Goal: Task Accomplishment & Management: Complete application form

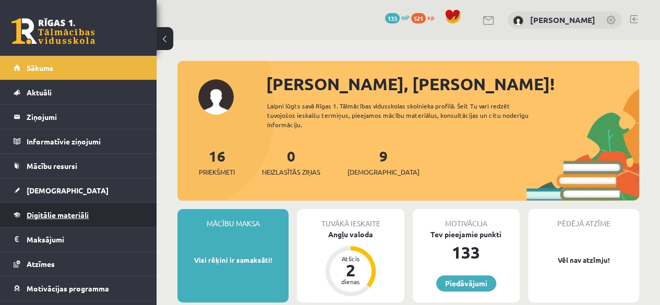
click at [109, 211] on link "Digitālie materiāli" at bounding box center [79, 215] width 130 height 24
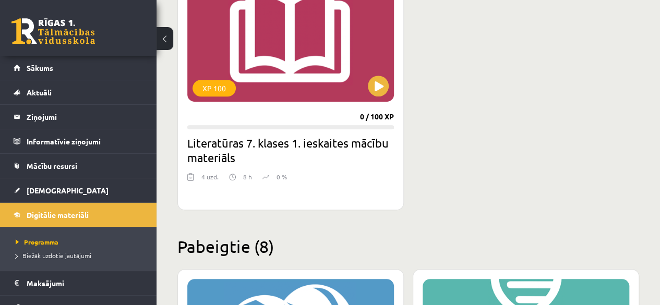
scroll to position [365, 0]
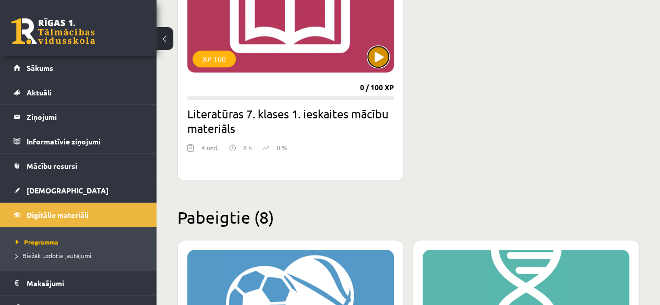
click at [377, 56] on button at bounding box center [378, 56] width 21 height 21
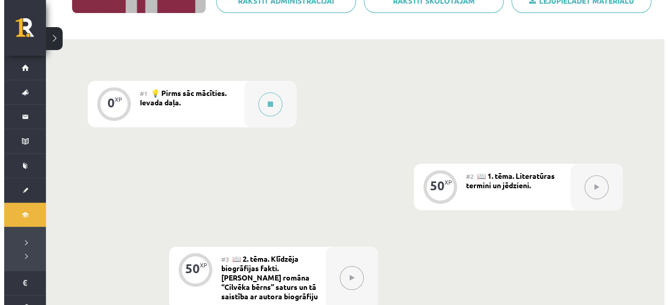
scroll to position [209, 0]
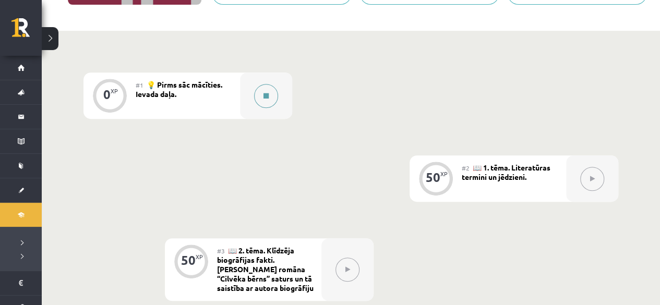
click at [268, 101] on button at bounding box center [266, 96] width 24 height 24
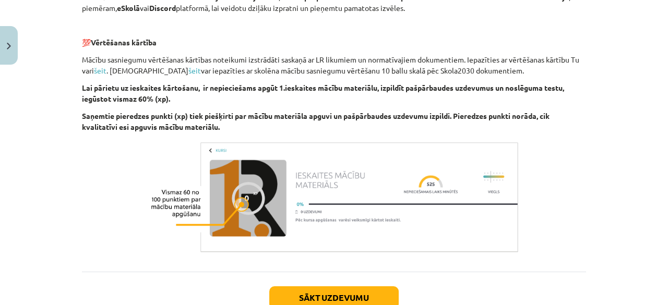
scroll to position [645, 0]
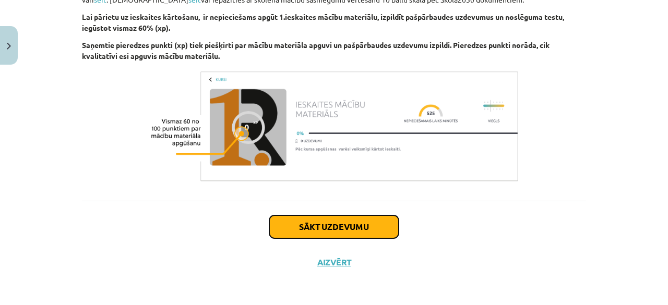
click at [342, 213] on div "Sākt uzdevumu Aizvērt" at bounding box center [334, 237] width 504 height 73
click at [346, 229] on button "Sākt uzdevumu" at bounding box center [333, 227] width 129 height 23
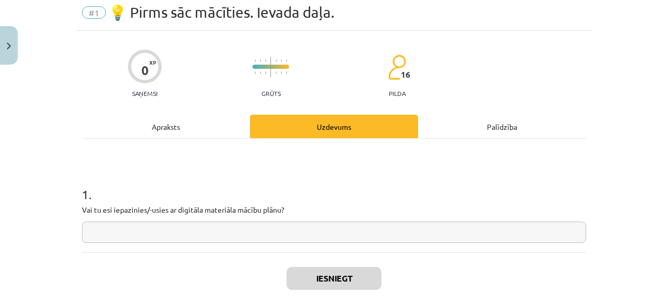
scroll to position [26, 0]
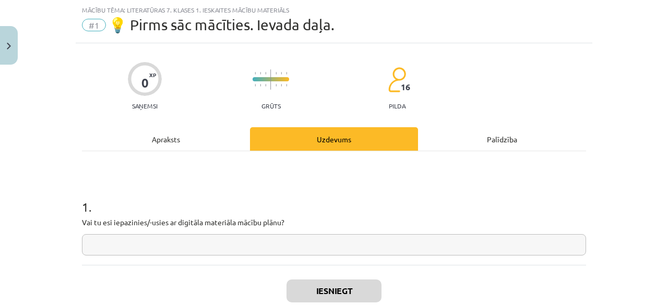
click at [329, 255] on div "1 . Vai tu esi iepazinies/-usies ar digitāla materiāla mācību plānu?" at bounding box center [334, 208] width 504 height 114
click at [333, 242] on input "text" at bounding box center [334, 244] width 504 height 21
type input "**"
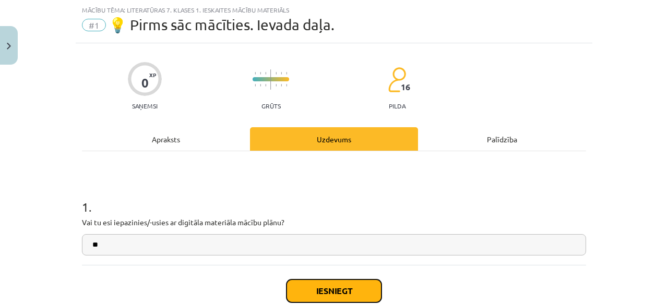
click at [329, 295] on button "Iesniegt" at bounding box center [333, 291] width 95 height 23
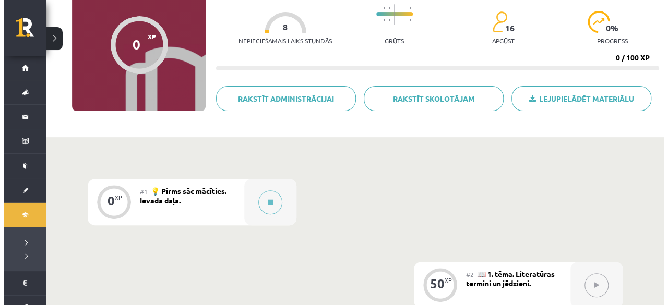
scroll to position [104, 0]
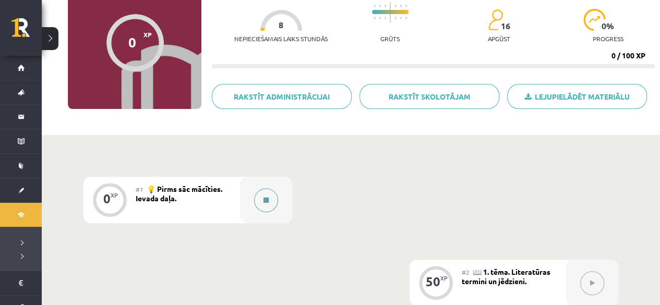
click at [266, 200] on icon at bounding box center [266, 200] width 5 height 6
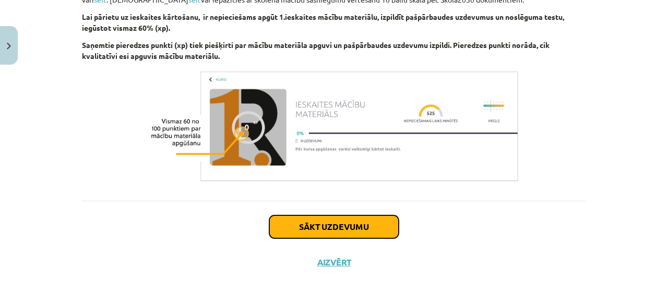
click at [356, 224] on button "Sākt uzdevumu" at bounding box center [333, 227] width 129 height 23
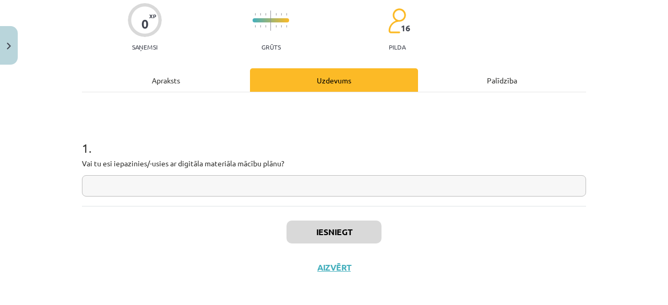
scroll to position [91, 0]
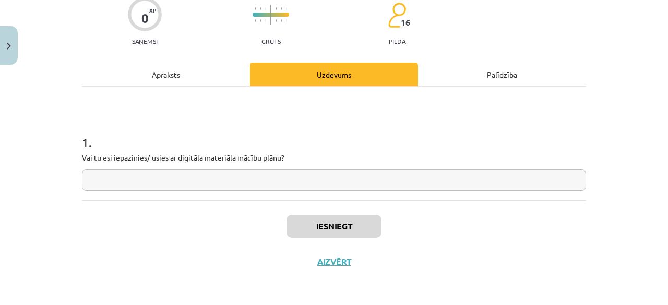
click at [325, 172] on input "text" at bounding box center [334, 180] width 504 height 21
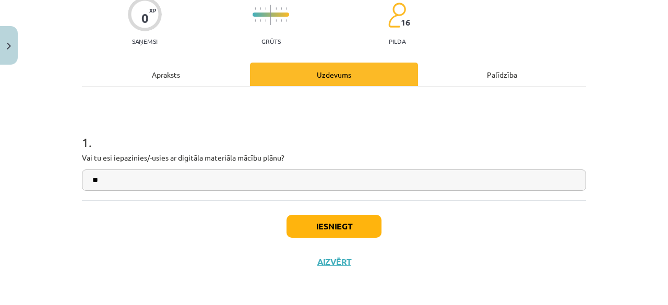
type input "**"
click at [327, 221] on button "Iesniegt" at bounding box center [333, 226] width 95 height 23
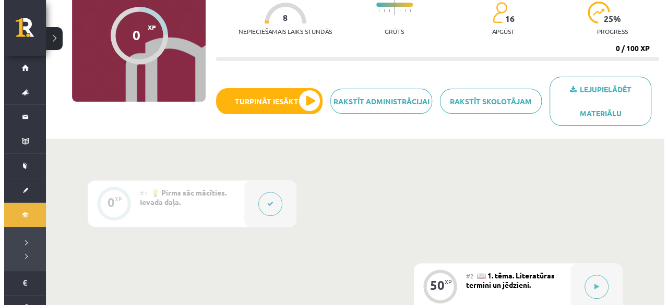
scroll to position [157, 0]
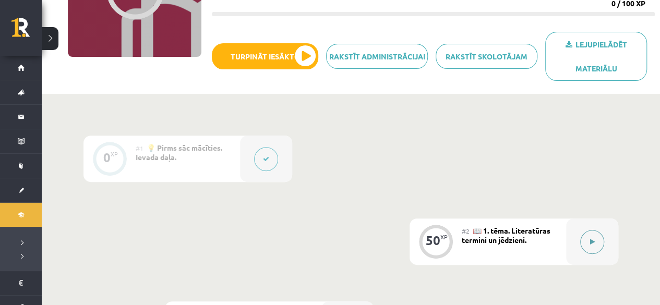
click at [597, 249] on button at bounding box center [592, 242] width 24 height 24
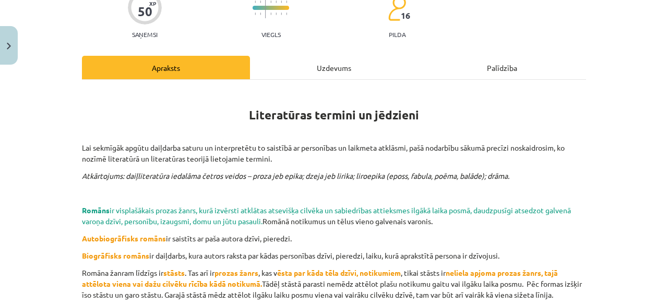
scroll to position [104, 0]
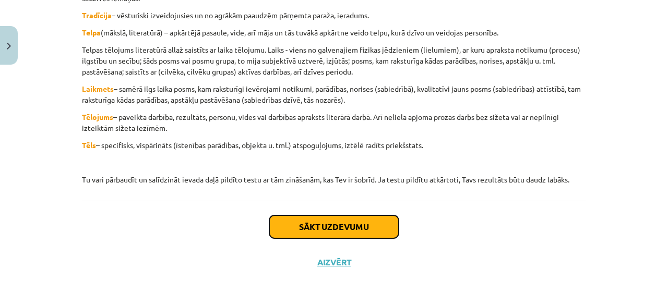
click at [322, 234] on button "Sākt uzdevumu" at bounding box center [333, 227] width 129 height 23
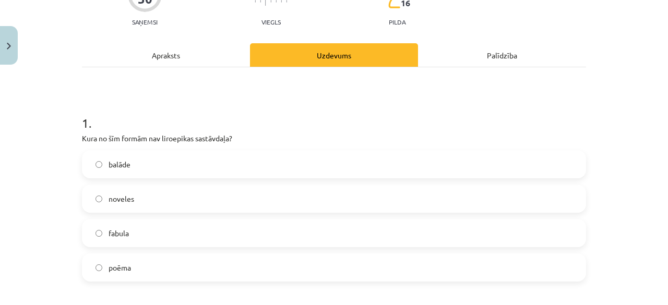
scroll to position [183, 0]
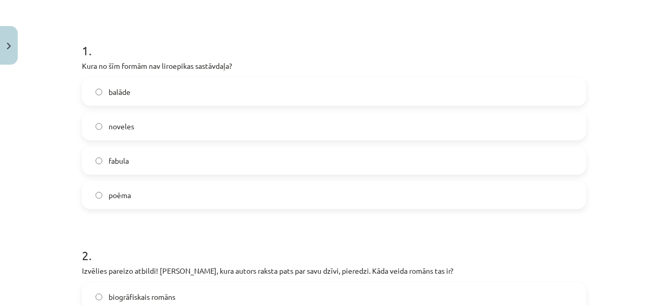
click at [135, 200] on label "poēma" at bounding box center [334, 195] width 502 height 26
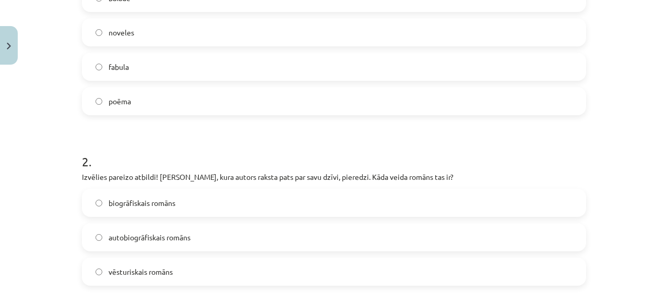
scroll to position [339, 0]
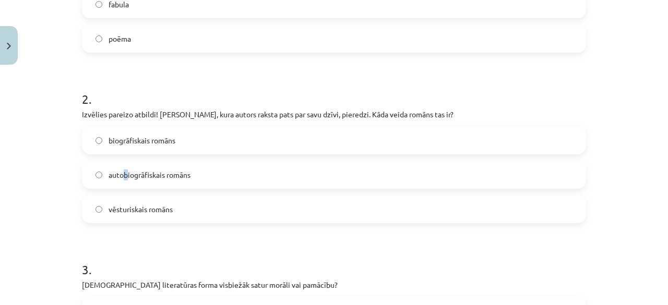
click at [123, 184] on label "autobiogrāfiskais romāns" at bounding box center [334, 175] width 502 height 26
click at [194, 181] on label "autobiogrāfiskais romāns" at bounding box center [334, 175] width 502 height 26
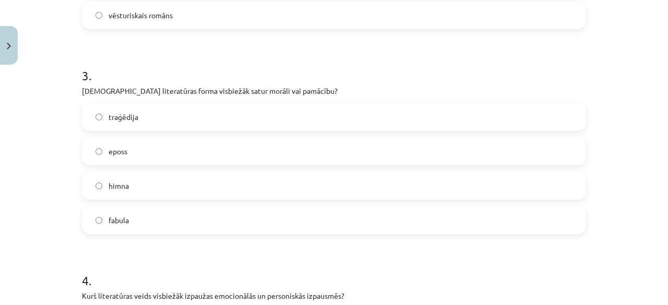
scroll to position [548, 0]
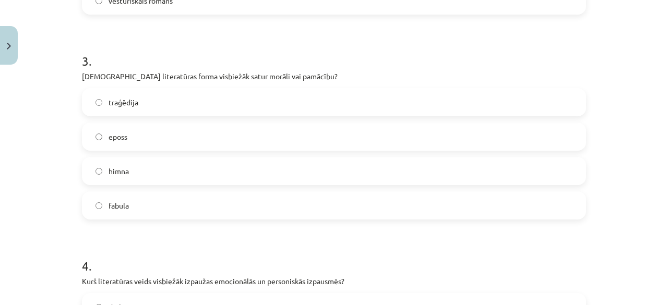
click at [197, 104] on label "traģēdija" at bounding box center [334, 102] width 502 height 26
click at [152, 126] on label "eposs" at bounding box center [334, 137] width 502 height 26
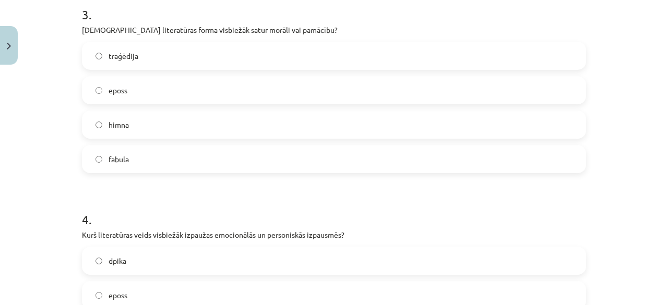
scroll to position [704, 0]
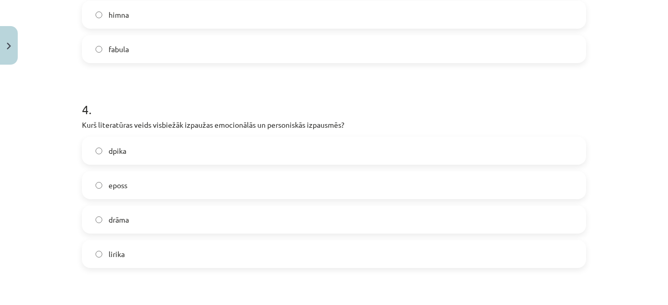
click at [134, 220] on label "drāma" at bounding box center [334, 220] width 502 height 26
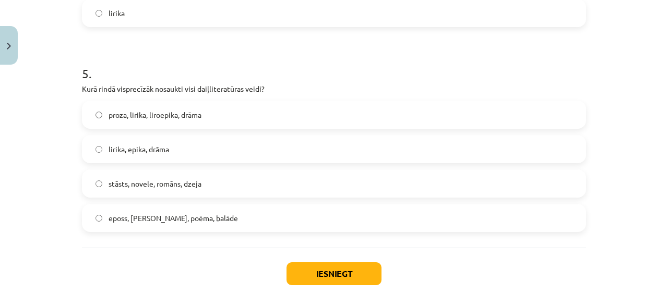
scroll to position [965, 0]
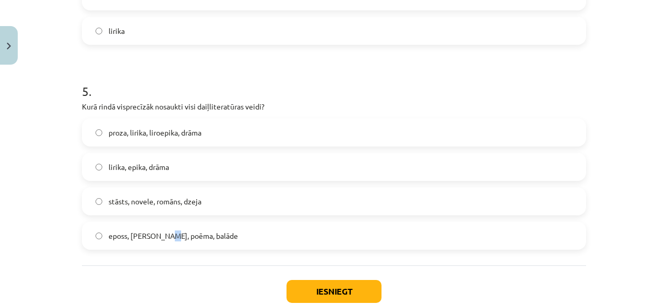
scroll to position [992, 0]
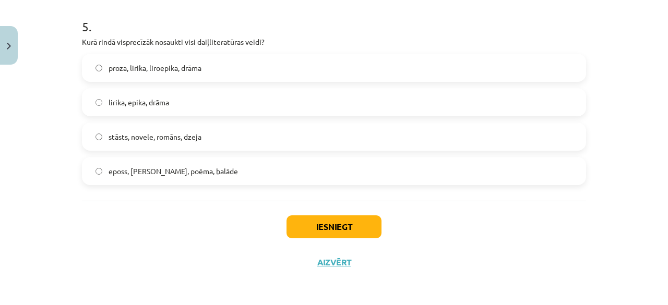
click at [128, 105] on span "lirika, epika, drāma" at bounding box center [139, 102] width 61 height 11
drag, startPoint x: 297, startPoint y: 238, endPoint x: 301, endPoint y: 232, distance: 7.5
click at [300, 234] on div "Iesniegt Aizvērt" at bounding box center [334, 237] width 504 height 73
click at [301, 232] on button "Iesniegt" at bounding box center [333, 227] width 95 height 23
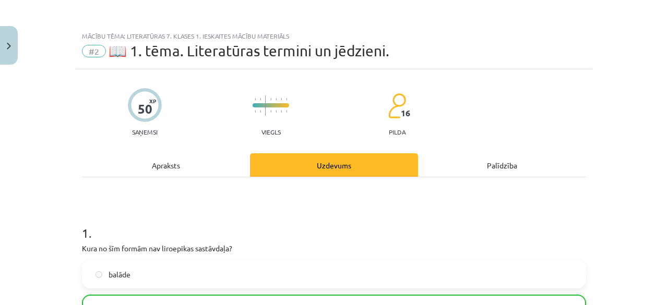
scroll to position [0, 0]
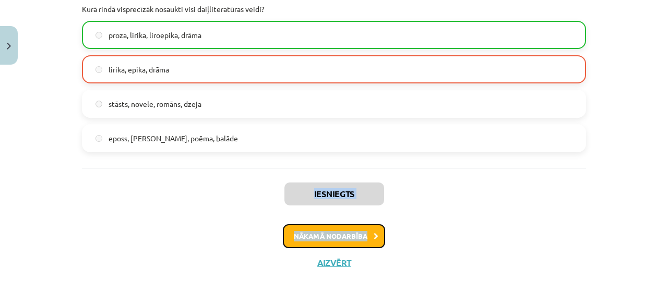
click at [357, 234] on button "Nākamā nodarbība" at bounding box center [334, 236] width 102 height 24
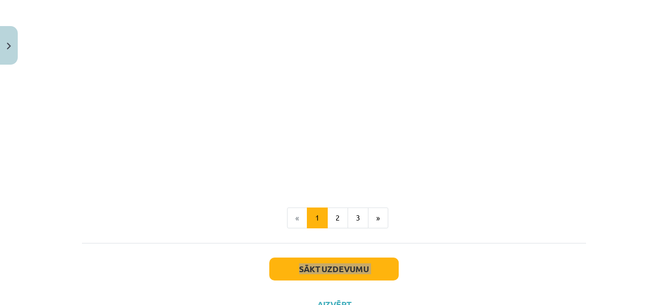
scroll to position [1046, 0]
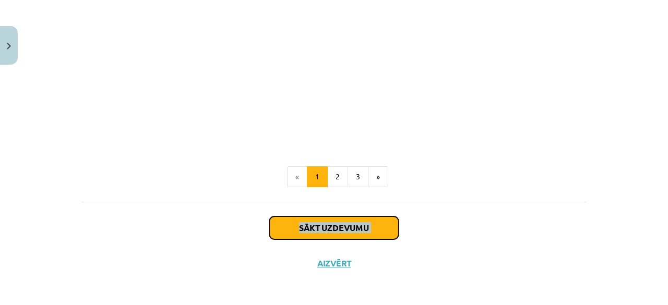
click at [307, 229] on button "Sākt uzdevumu" at bounding box center [333, 228] width 129 height 23
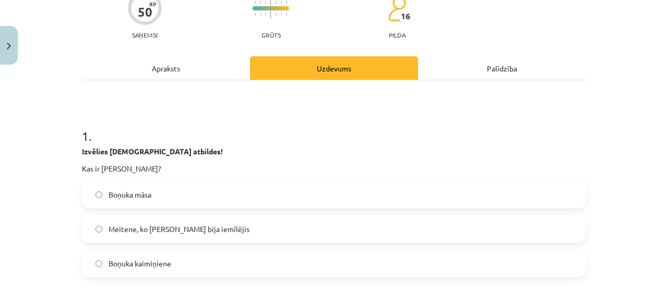
scroll to position [130, 0]
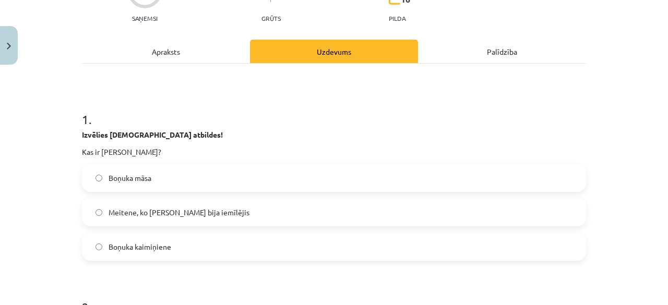
click at [133, 216] on span "Meitene, ko Boņuks bija iemīlējis" at bounding box center [179, 212] width 141 height 11
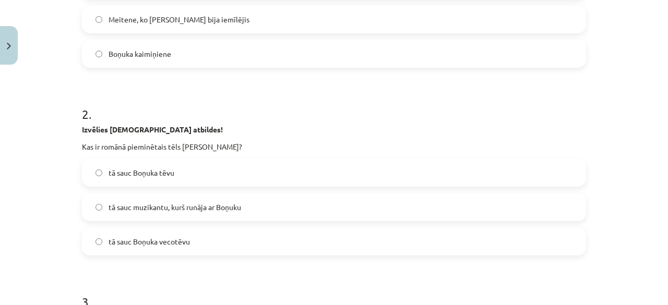
scroll to position [339, 0]
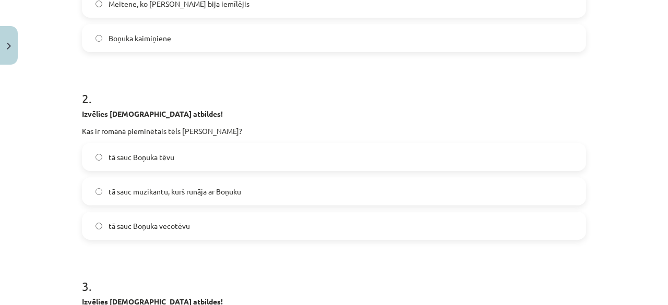
click at [146, 232] on label "tā sauc Boņuka vecotēvu" at bounding box center [334, 226] width 502 height 26
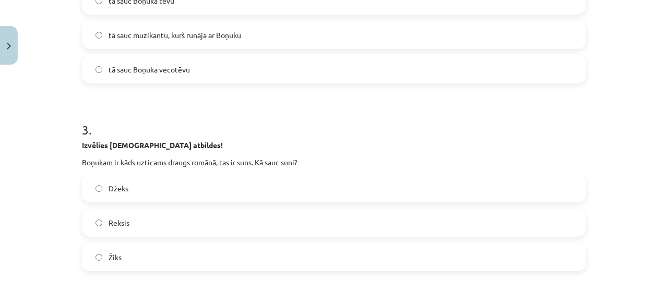
click at [171, 224] on label "Reksis" at bounding box center [334, 223] width 502 height 26
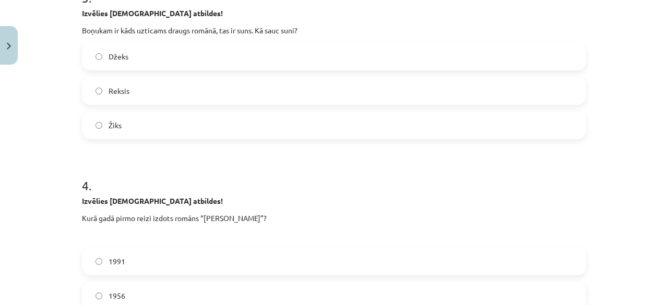
scroll to position [704, 0]
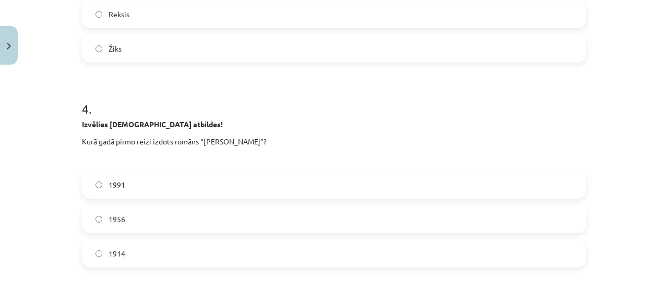
click at [146, 254] on label "1914" at bounding box center [334, 254] width 502 height 26
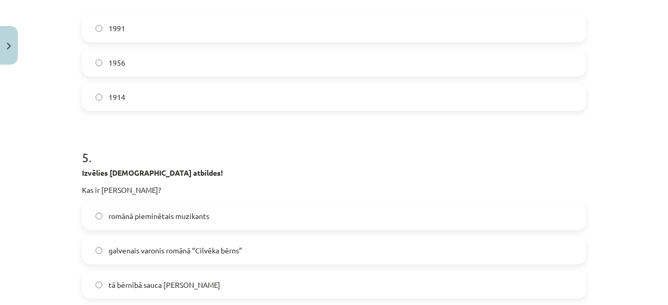
drag, startPoint x: 187, startPoint y: 231, endPoint x: 177, endPoint y: 239, distance: 12.6
click at [187, 231] on div "romānā pieminētais muzikants galvenais varonis romānā “Cilvēka bērns” tā bērnīb…" at bounding box center [334, 250] width 504 height 97
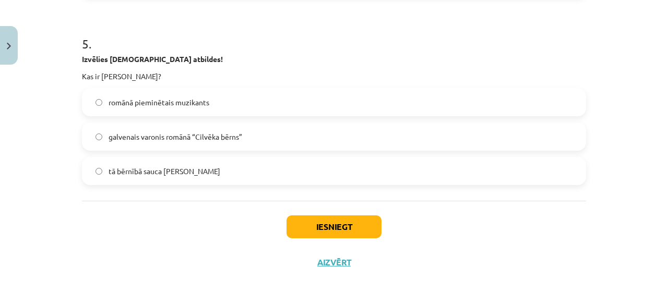
click at [207, 142] on label "galvenais varonis romānā “Cilvēka bērns”" at bounding box center [334, 137] width 502 height 26
click at [318, 227] on button "Iesniegt" at bounding box center [333, 227] width 95 height 23
click at [349, 228] on button "Iesniegt" at bounding box center [333, 227] width 95 height 23
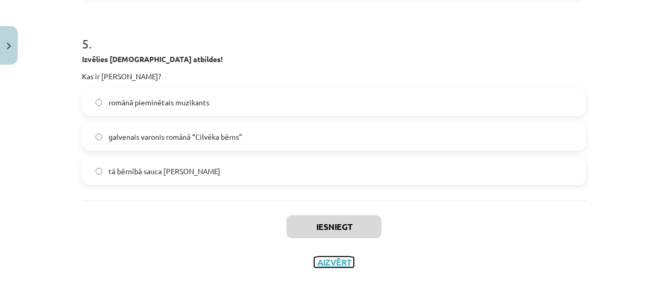
click at [314, 266] on button "Aizvērt" at bounding box center [334, 262] width 40 height 10
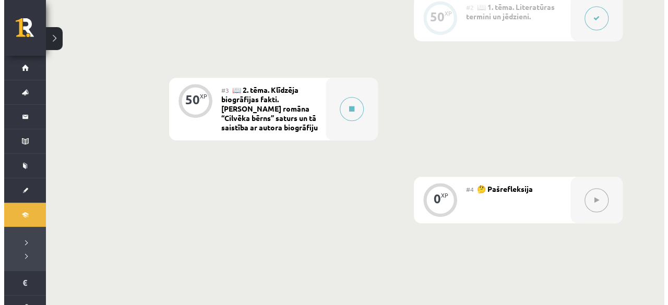
scroll to position [272, 0]
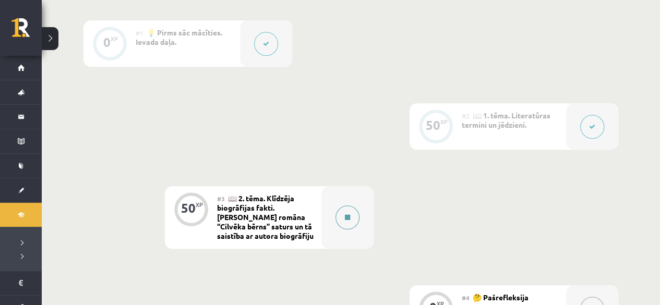
click at [351, 213] on button at bounding box center [348, 218] width 24 height 24
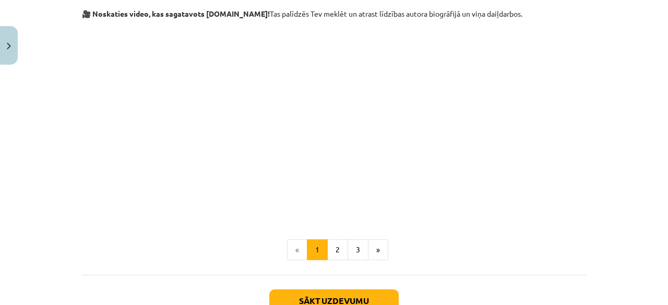
scroll to position [1044, 0]
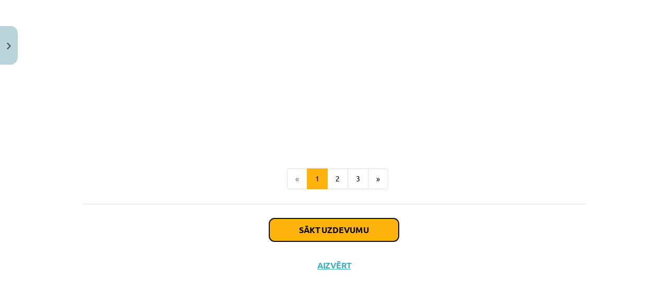
click at [317, 225] on button "Sākt uzdevumu" at bounding box center [333, 230] width 129 height 23
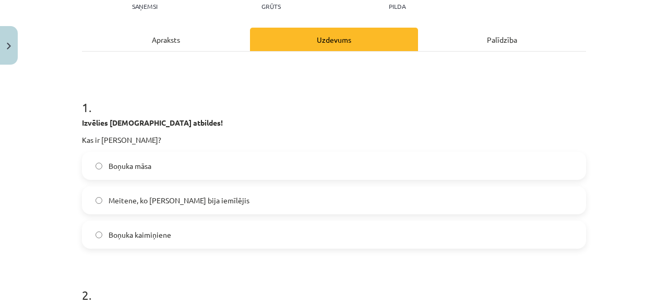
scroll to position [194, 0]
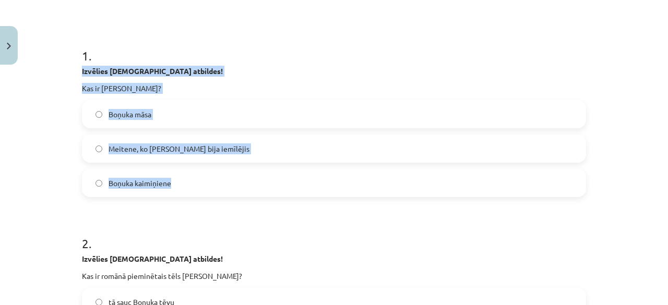
drag, startPoint x: 74, startPoint y: 69, endPoint x: 246, endPoint y: 174, distance: 201.4
drag, startPoint x: 262, startPoint y: 183, endPoint x: 252, endPoint y: 186, distance: 10.8
copy div "Izvēlies pareizās atbildes! Kas ir Paulīne? Boņuka māsa Meitene, ko Boņuks bija…"
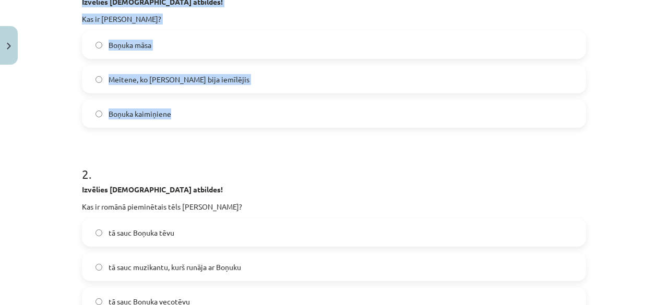
scroll to position [246, 0]
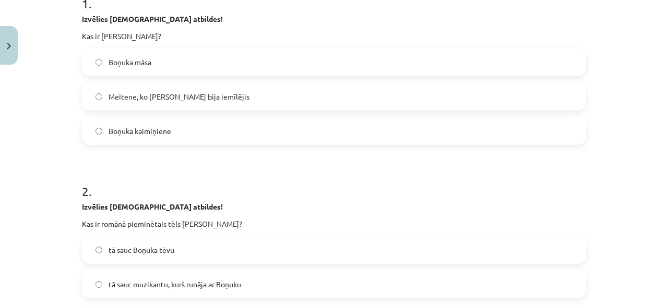
click at [294, 175] on h1 "2 ." at bounding box center [334, 182] width 504 height 32
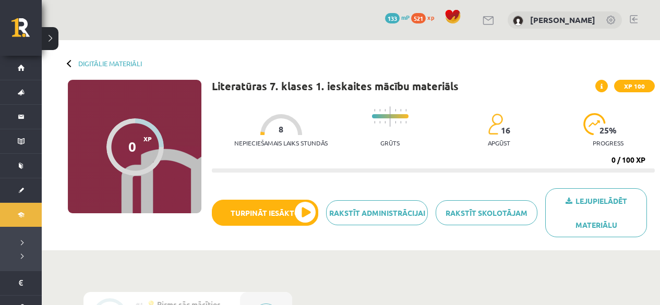
scroll to position [104, 0]
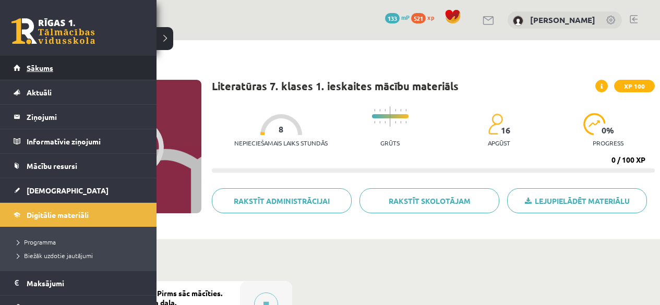
scroll to position [209, 0]
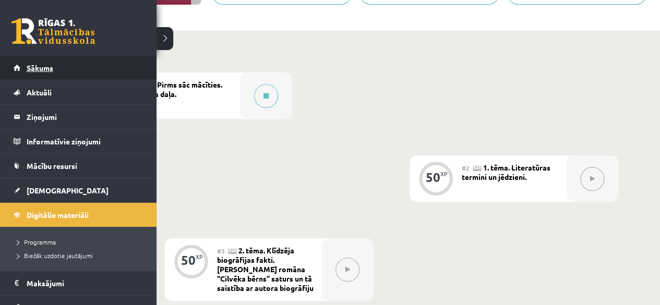
click at [19, 70] on link "Sākums" at bounding box center [79, 68] width 130 height 24
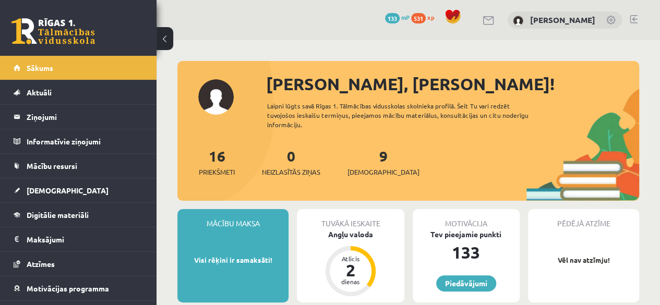
click at [630, 20] on link at bounding box center [634, 19] width 8 height 8
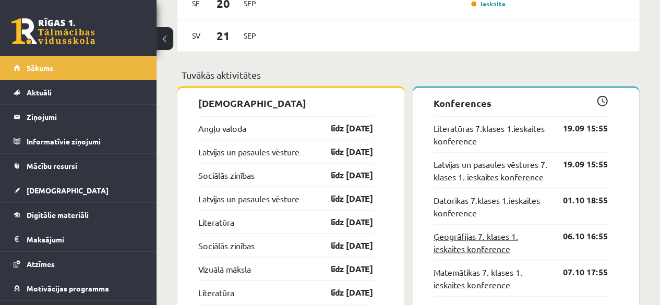
scroll to position [991, 0]
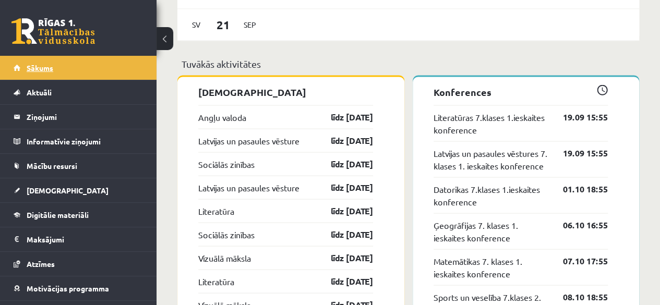
click at [27, 75] on link "Sākums" at bounding box center [79, 68] width 130 height 24
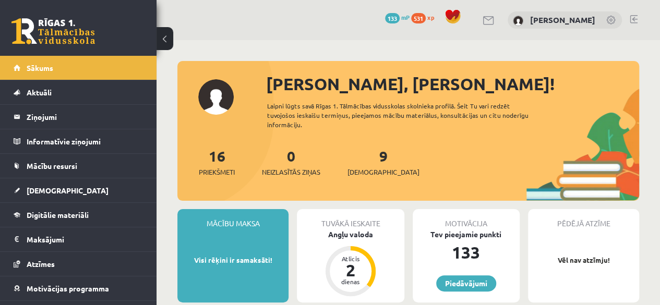
click at [33, 95] on span "Aktuāli" at bounding box center [39, 92] width 25 height 9
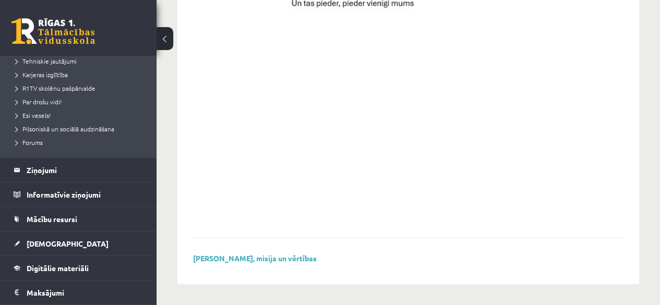
scroll to position [261, 0]
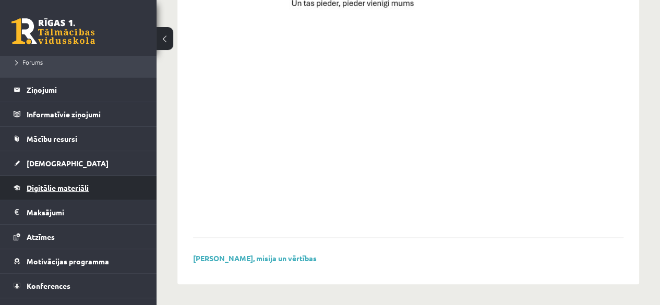
click at [43, 190] on span "Digitālie materiāli" at bounding box center [58, 187] width 62 height 9
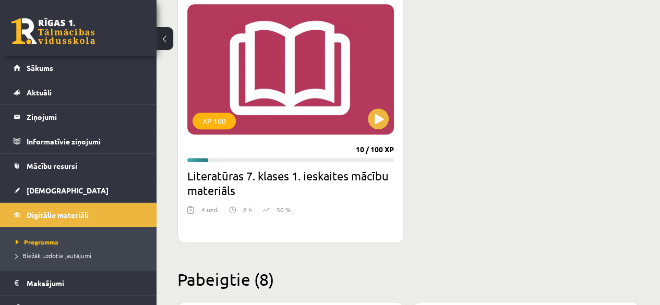
scroll to position [205, 0]
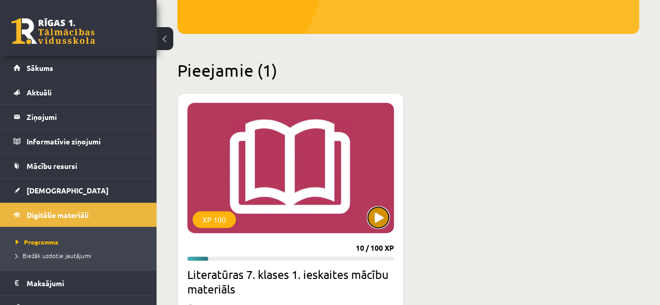
click at [386, 219] on button at bounding box center [378, 217] width 21 height 21
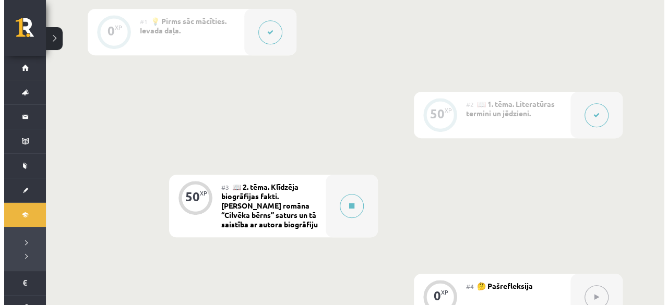
scroll to position [365, 0]
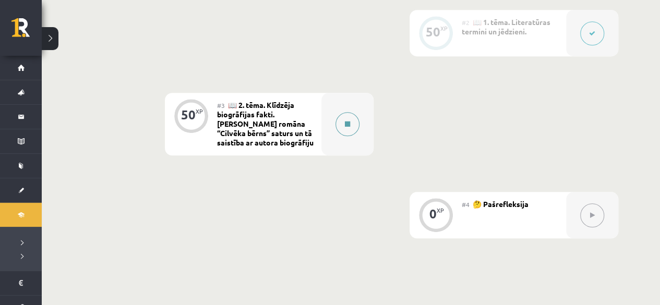
click at [356, 131] on button at bounding box center [348, 124] width 24 height 24
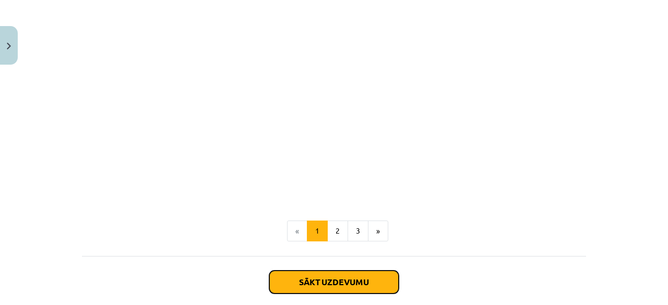
click at [319, 278] on button "Sākt uzdevumu" at bounding box center [333, 282] width 129 height 23
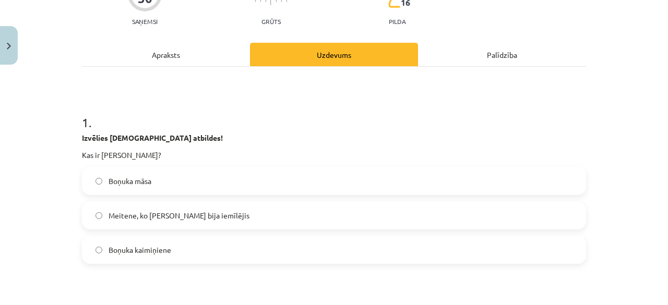
scroll to position [130, 0]
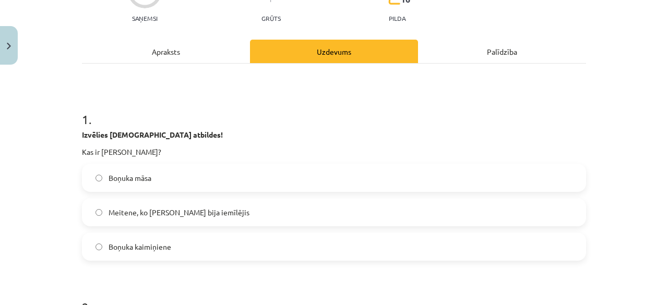
click at [136, 181] on span "Boņuka māsa" at bounding box center [130, 178] width 43 height 11
click at [163, 211] on span "Meitene, ko Boņuks bija iemīlējis" at bounding box center [179, 212] width 141 height 11
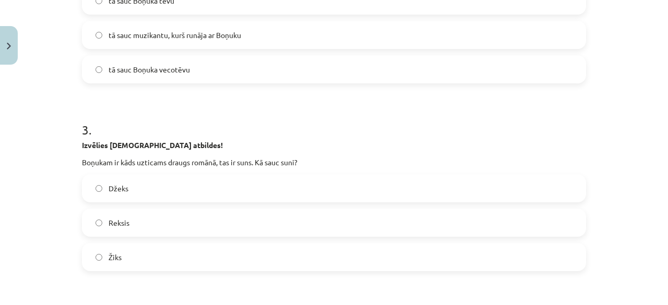
scroll to position [339, 0]
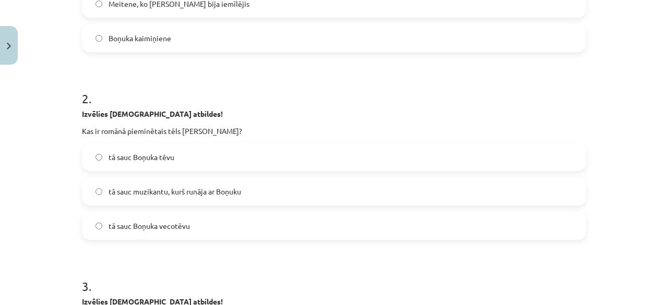
click at [191, 194] on span "tā sauc muzikantu, kurš runāja ar Boņuku" at bounding box center [175, 191] width 133 height 11
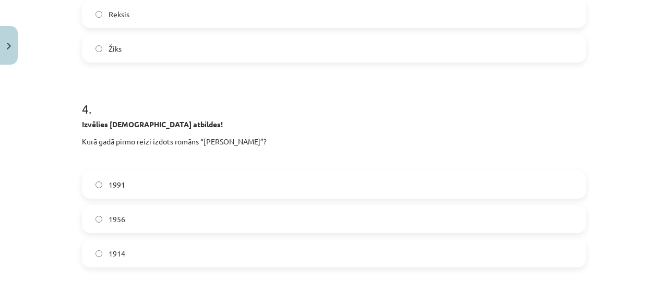
scroll to position [496, 0]
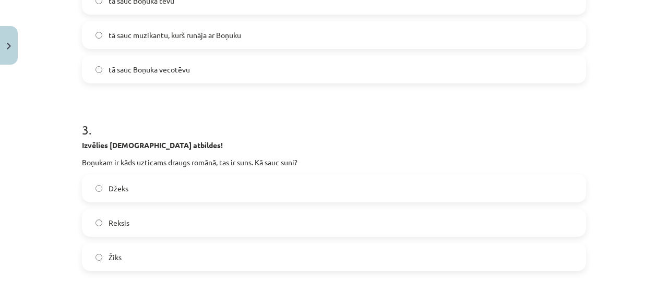
click at [131, 198] on label "Džeks" at bounding box center [334, 188] width 502 height 26
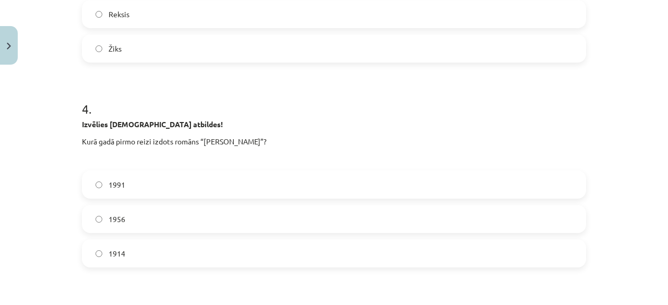
drag, startPoint x: 148, startPoint y: 185, endPoint x: 148, endPoint y: 217, distance: 31.8
click at [148, 186] on label "1991" at bounding box center [334, 185] width 502 height 26
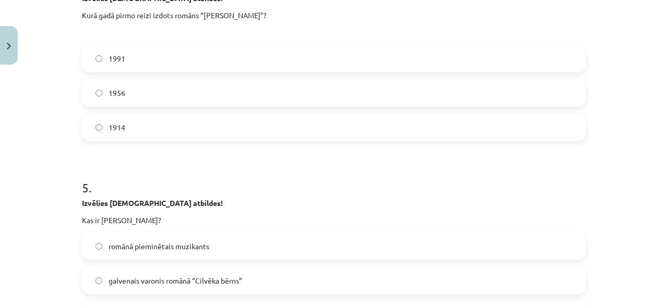
scroll to position [913, 0]
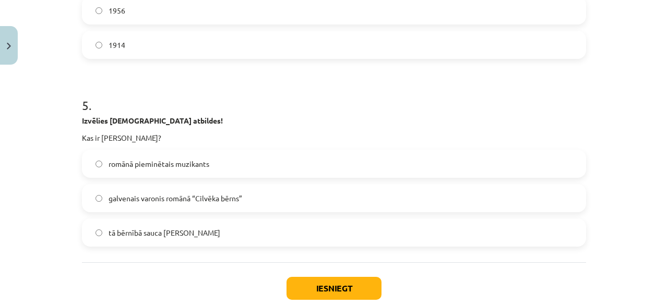
click at [161, 190] on label "galvenais varonis romānā “Cilvēka bērns”" at bounding box center [334, 198] width 502 height 26
click at [307, 284] on button "Iesniegt" at bounding box center [333, 288] width 95 height 23
click at [354, 282] on button "Iesniegt" at bounding box center [333, 288] width 95 height 23
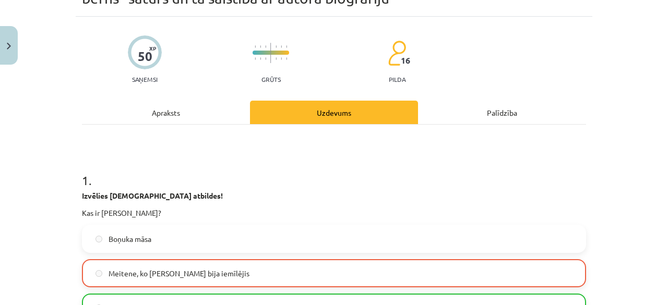
scroll to position [26, 0]
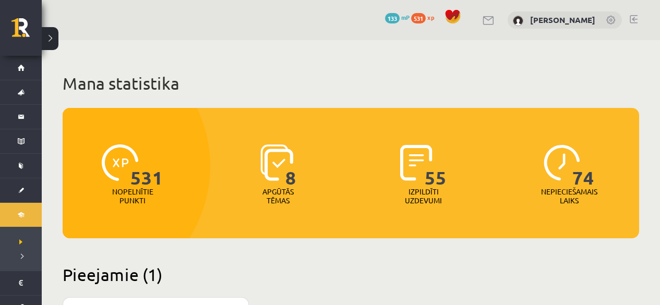
scroll to position [309, 0]
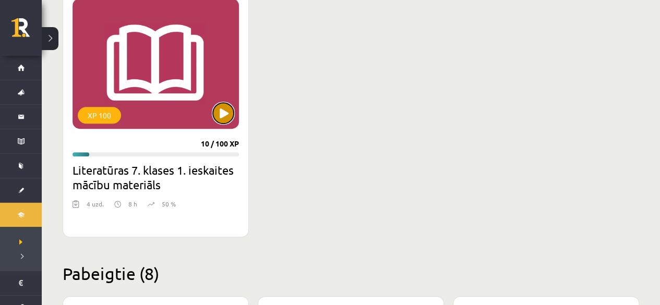
click at [222, 110] on button at bounding box center [223, 113] width 21 height 21
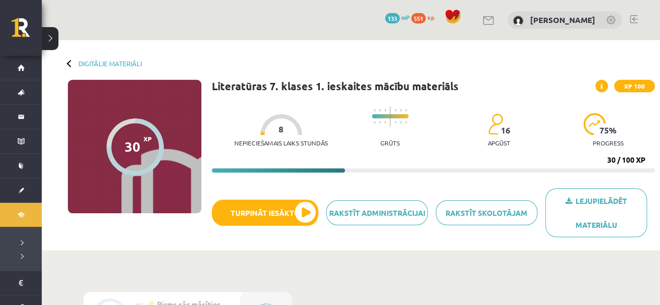
click at [48, 40] on button at bounding box center [50, 38] width 17 height 23
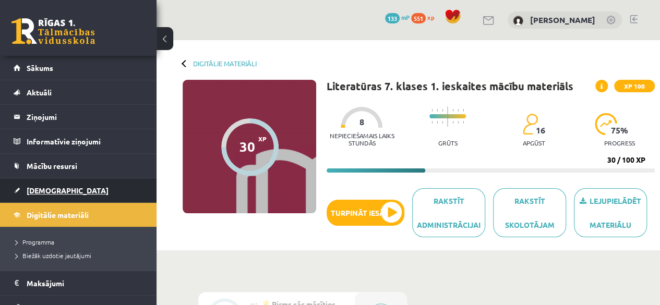
click at [72, 191] on link "[DEMOGRAPHIC_DATA]" at bounding box center [79, 190] width 130 height 24
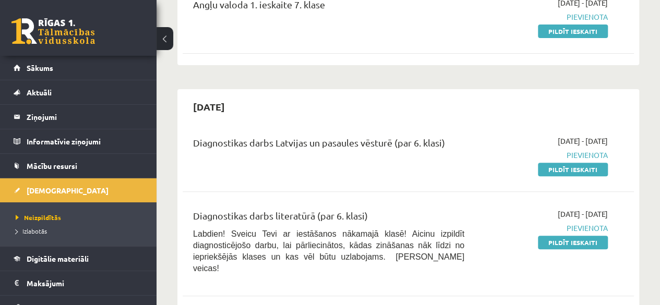
scroll to position [157, 0]
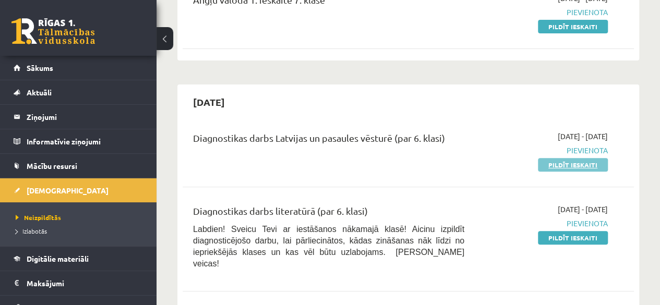
click at [571, 170] on link "Pildīt ieskaiti" at bounding box center [573, 165] width 70 height 14
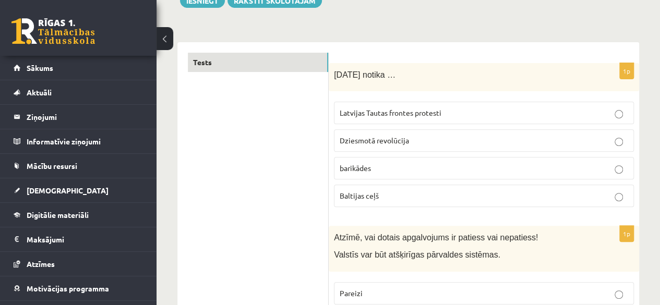
scroll to position [157, 0]
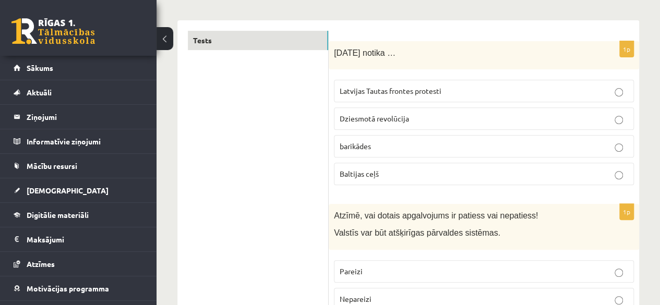
click at [424, 180] on label "Baltijas ceļš" at bounding box center [484, 174] width 300 height 22
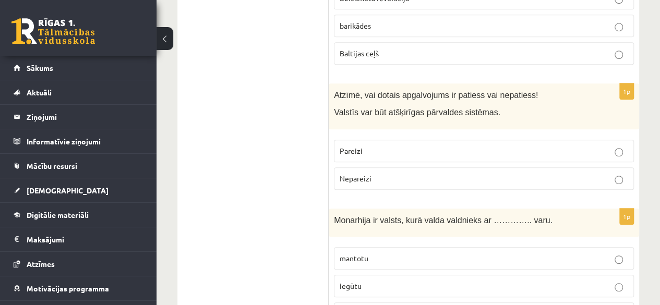
scroll to position [261, 0]
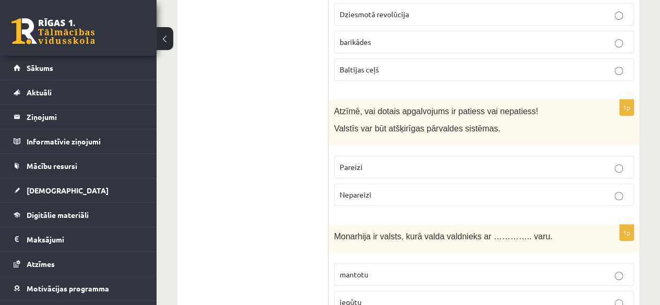
click at [402, 196] on p "Nepareizi" at bounding box center [484, 194] width 289 height 11
click at [413, 169] on p "Pareizi" at bounding box center [484, 167] width 289 height 11
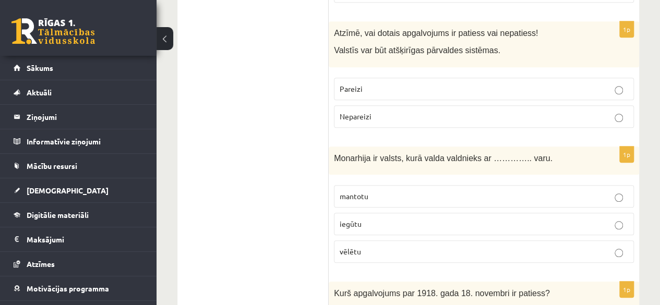
scroll to position [365, 0]
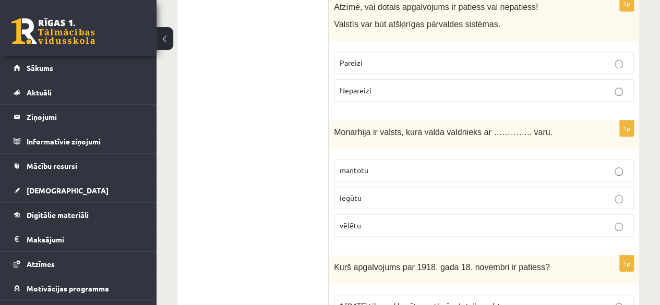
click at [389, 165] on p "mantotu" at bounding box center [484, 170] width 289 height 11
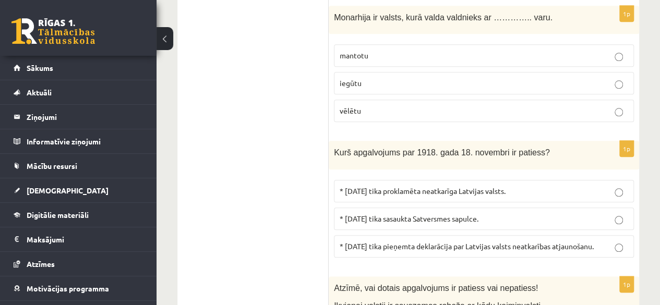
scroll to position [522, 0]
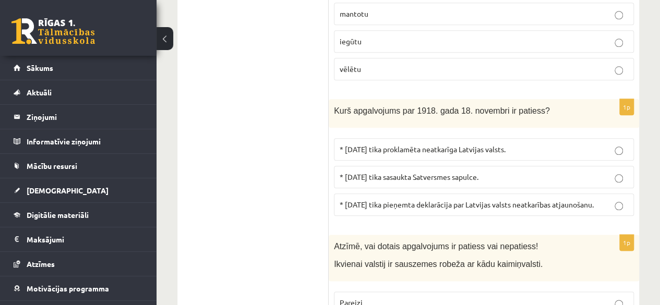
click at [491, 148] on span "* 1918.gada 18.novembrī tika proklamēta neatkarīga Latvijas valsts." at bounding box center [423, 149] width 166 height 9
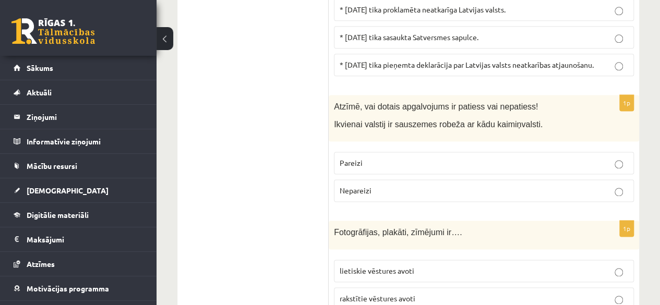
scroll to position [678, 0]
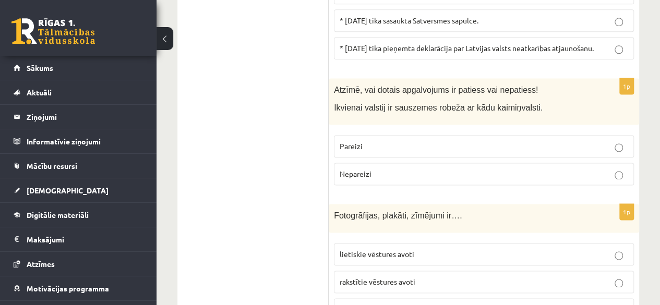
click at [611, 152] on p "Pareizi" at bounding box center [484, 146] width 289 height 11
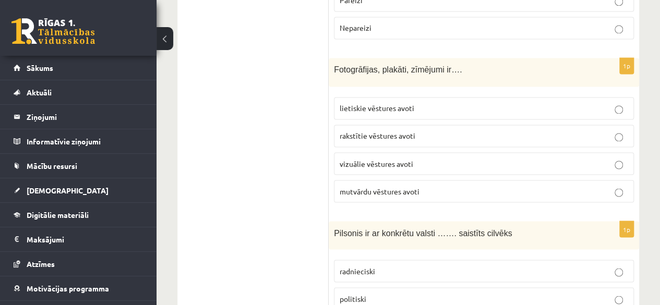
scroll to position [835, 0]
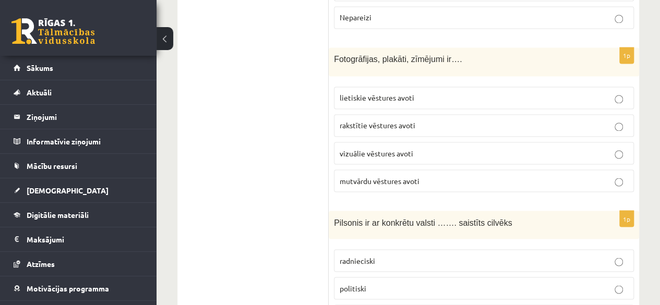
click at [452, 152] on p "vizuālie vēstures avoti" at bounding box center [484, 153] width 289 height 11
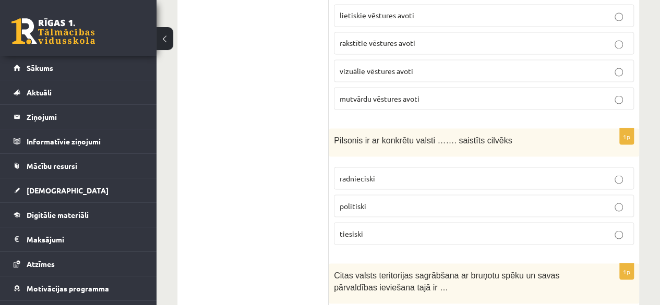
scroll to position [939, 0]
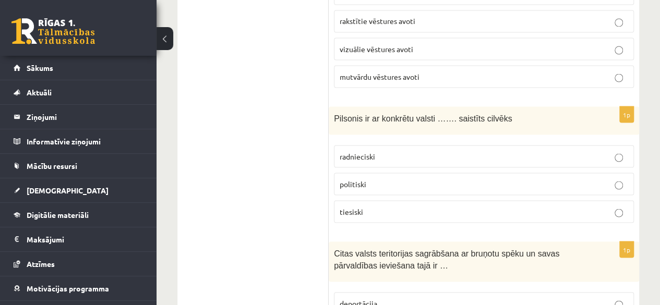
click at [401, 193] on label "politiski" at bounding box center [484, 184] width 300 height 22
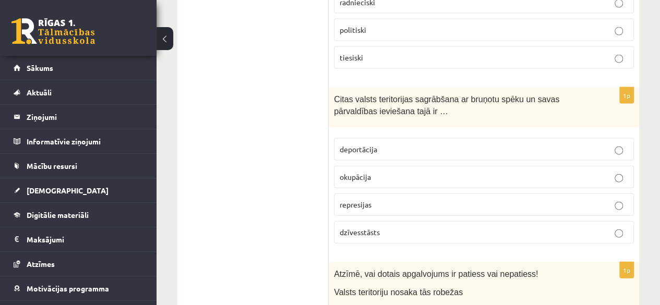
scroll to position [1096, 0]
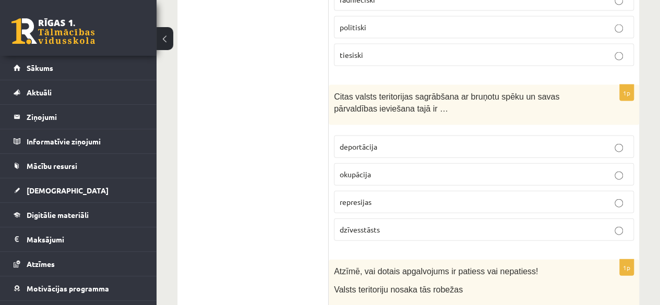
click at [390, 178] on p "okupācija" at bounding box center [484, 174] width 289 height 11
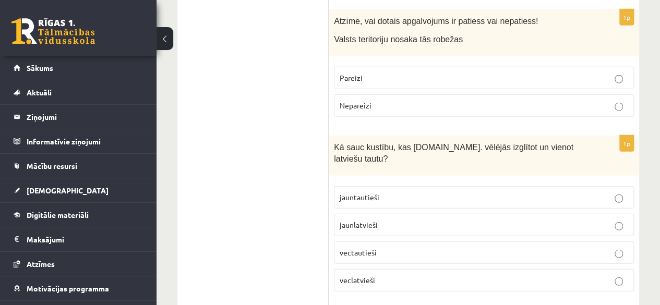
scroll to position [1461, 0]
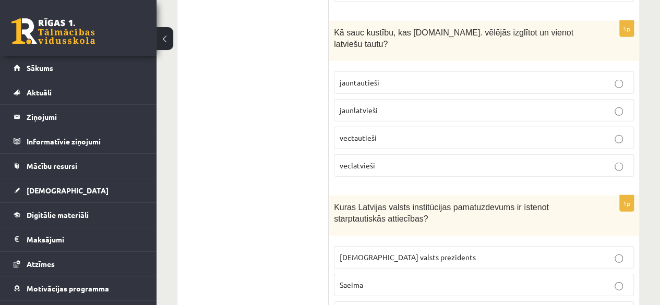
click at [378, 105] on p "jaunlatvieši" at bounding box center [484, 110] width 289 height 11
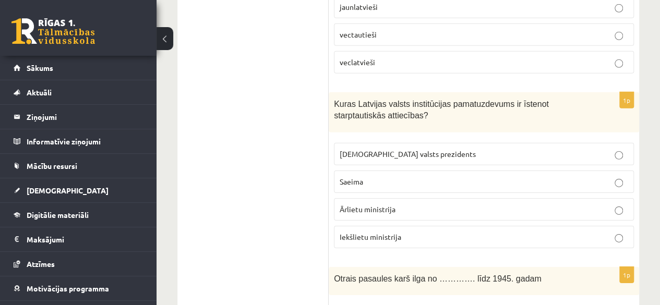
scroll to position [1565, 0]
click at [421, 175] on p "Saeima" at bounding box center [484, 180] width 289 height 11
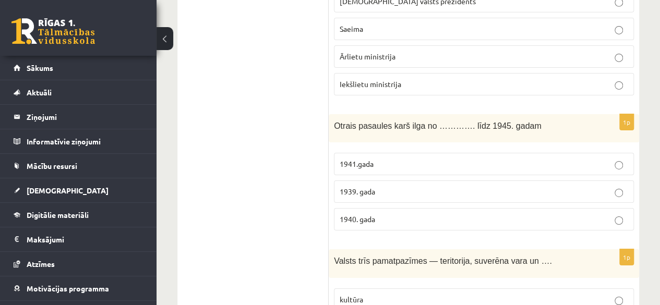
scroll to position [1722, 0]
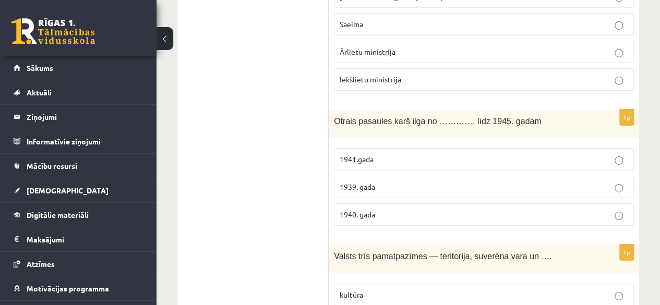
click at [384, 182] on p "1939. gada" at bounding box center [484, 187] width 289 height 11
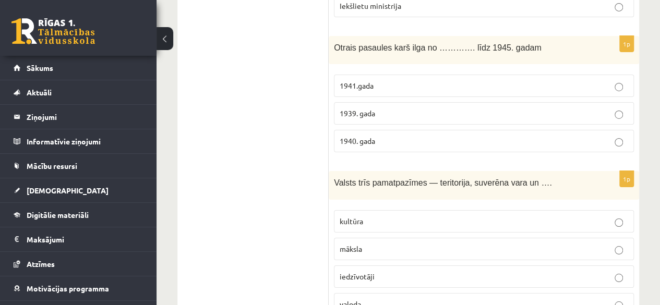
scroll to position [1826, 0]
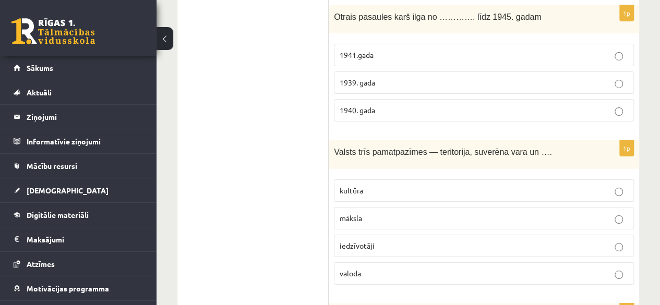
drag, startPoint x: 381, startPoint y: 195, endPoint x: 379, endPoint y: 209, distance: 14.2
click at [381, 207] on label "māksla" at bounding box center [484, 218] width 300 height 22
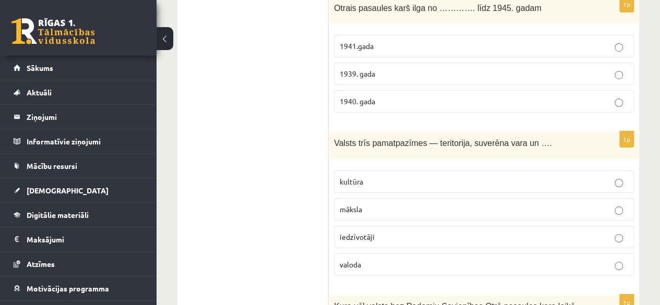
scroll to position [2035, 0]
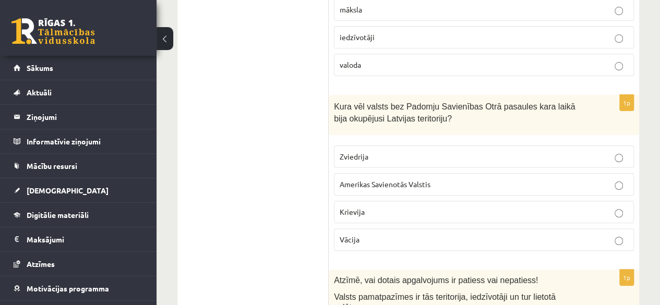
click at [357, 235] on span "Vācija" at bounding box center [350, 239] width 20 height 9
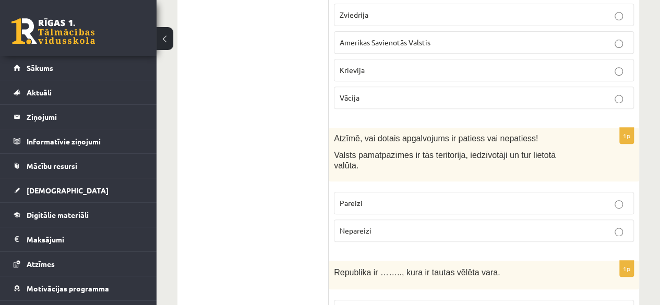
scroll to position [2192, 0]
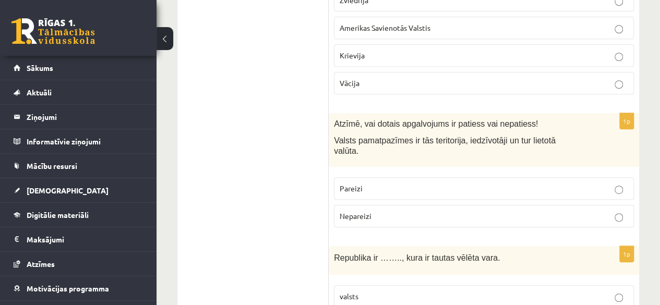
click at [391, 183] on p "Pareizi" at bounding box center [484, 188] width 289 height 11
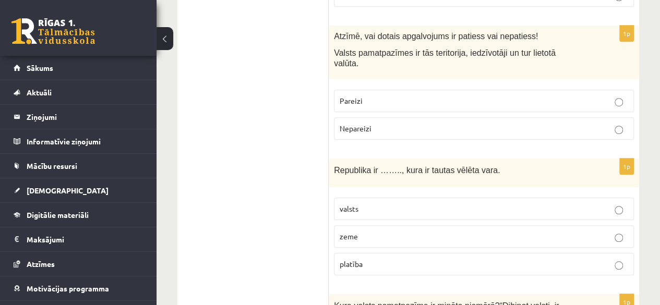
scroll to position [2296, 0]
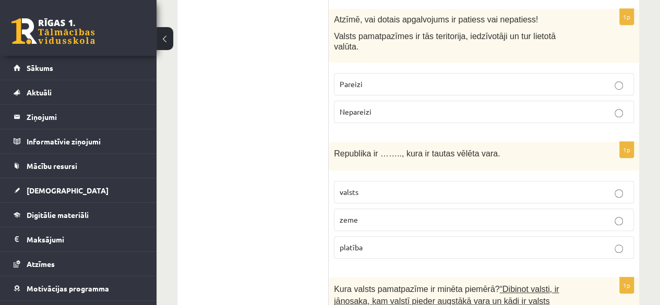
click at [369, 214] on p "zeme" at bounding box center [484, 219] width 289 height 11
click at [372, 187] on p "valsts" at bounding box center [484, 192] width 289 height 11
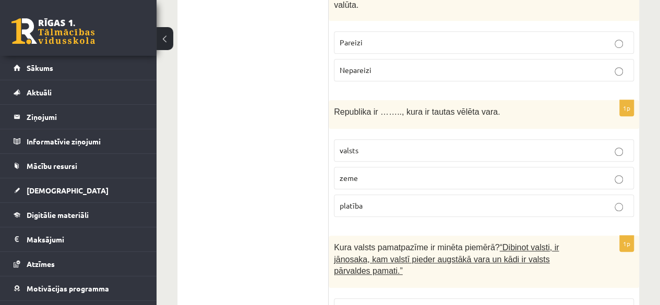
scroll to position [2453, 0]
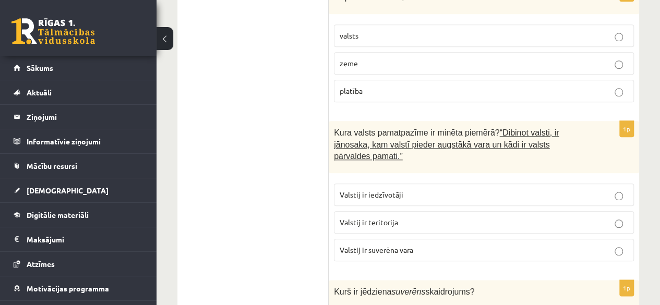
click at [409, 245] on p "Valstij ir suverēna vara" at bounding box center [484, 250] width 289 height 11
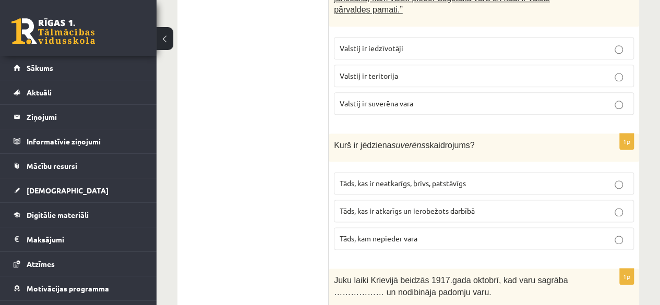
scroll to position [2609, 0]
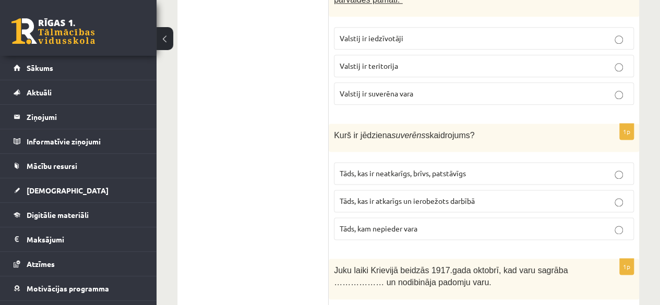
click at [445, 218] on label "Tāds, kam nepieder vara" at bounding box center [484, 229] width 300 height 22
click at [440, 169] on span "Tāds, kas ir neatkarīgs, brīvs, patstāvīgs" at bounding box center [403, 173] width 126 height 9
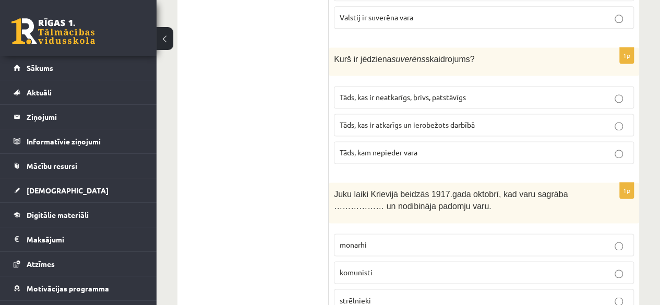
scroll to position [2766, 0]
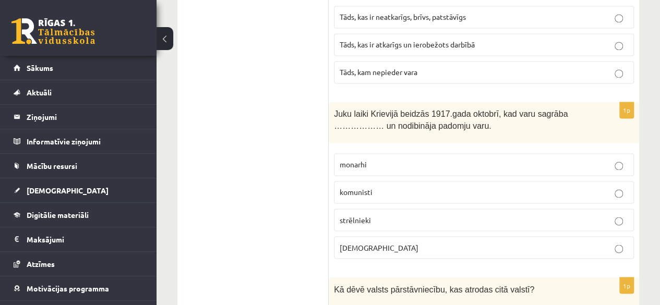
click at [428, 181] on label "komunisti" at bounding box center [484, 192] width 300 height 22
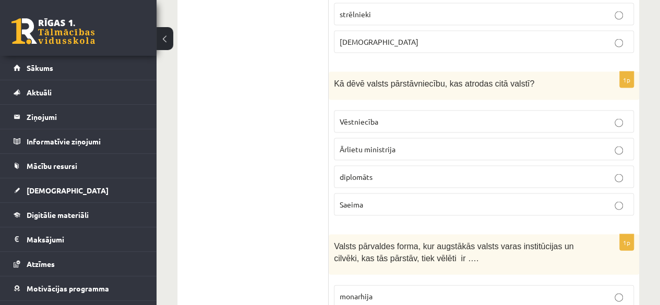
scroll to position [2974, 0]
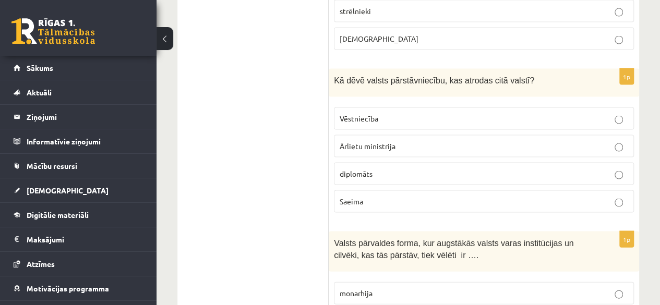
click at [414, 169] on p "diplomāts" at bounding box center [484, 174] width 289 height 11
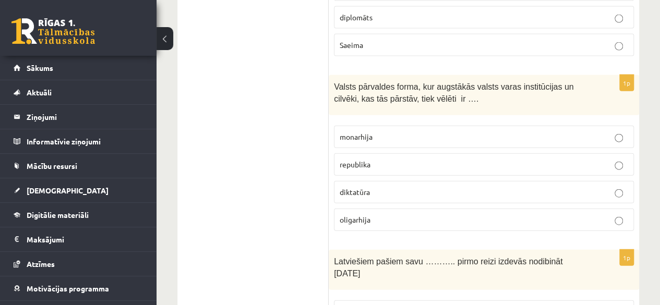
click at [429, 214] on p "oligarhija" at bounding box center [484, 219] width 289 height 11
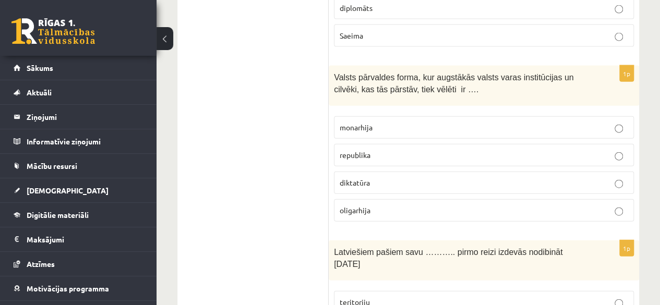
scroll to position [3287, 0]
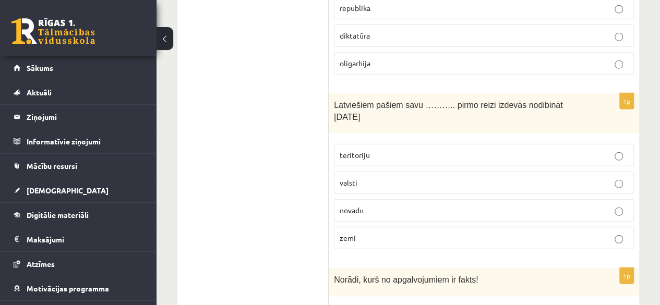
click at [426, 205] on p "novadu" at bounding box center [484, 210] width 289 height 11
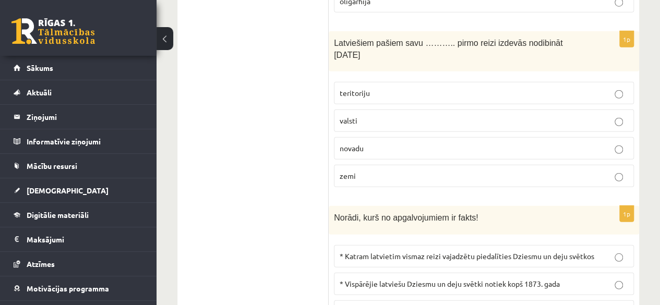
scroll to position [3496, 0]
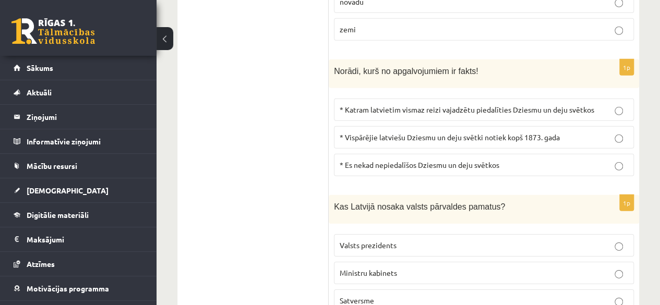
click at [427, 132] on p "* Vispārējie latviešu Dziesmu un deju svētki notiek kopš 1873. gada" at bounding box center [484, 137] width 289 height 11
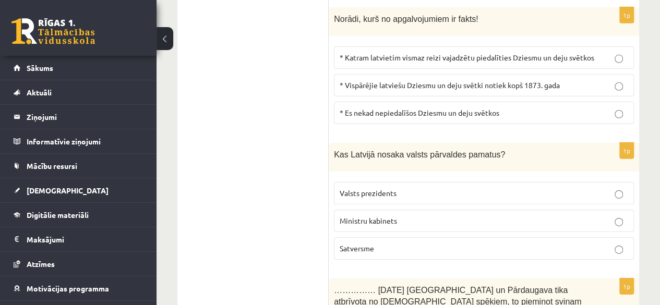
click at [442, 216] on p "Ministru kabinets" at bounding box center [484, 221] width 289 height 11
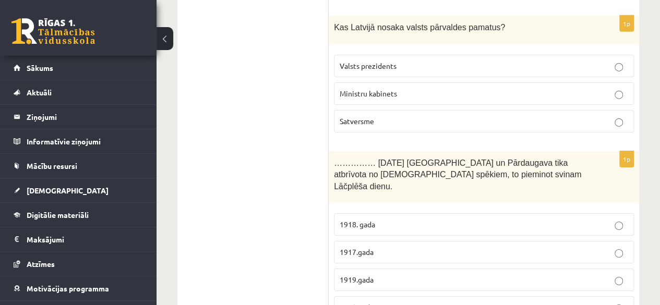
scroll to position [3705, 0]
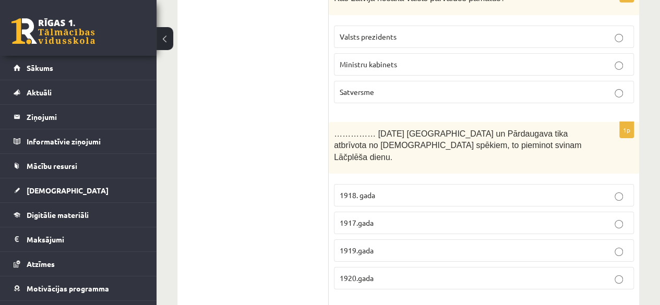
click at [432, 212] on label "1917.gada" at bounding box center [484, 223] width 300 height 22
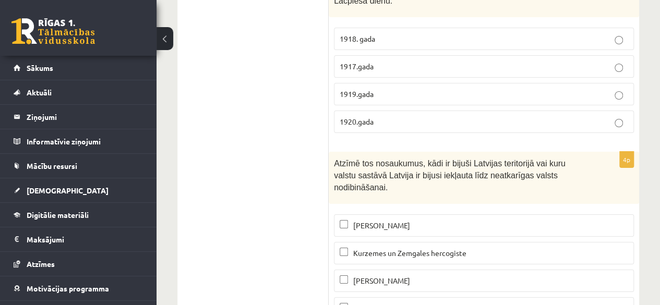
click at [424, 248] on span "Kurzemes un Zemgales hercogiste" at bounding box center [409, 252] width 113 height 9
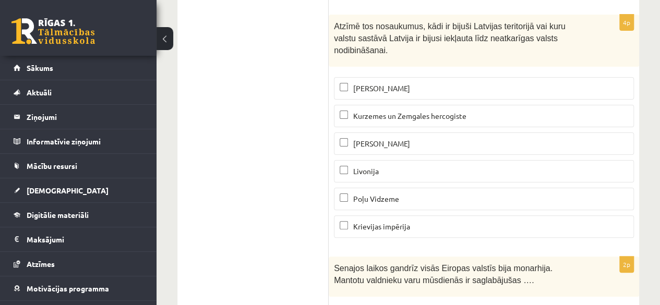
scroll to position [4018, 0]
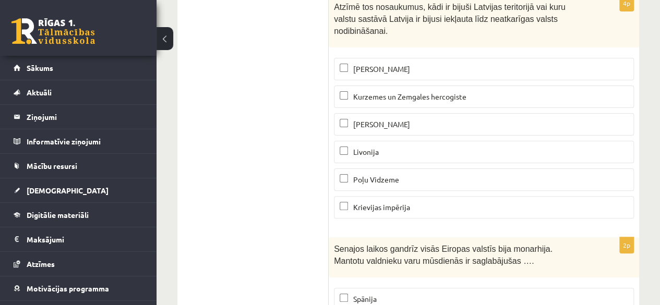
click at [404, 174] on p "Poļu Vidzeme" at bounding box center [484, 179] width 289 height 11
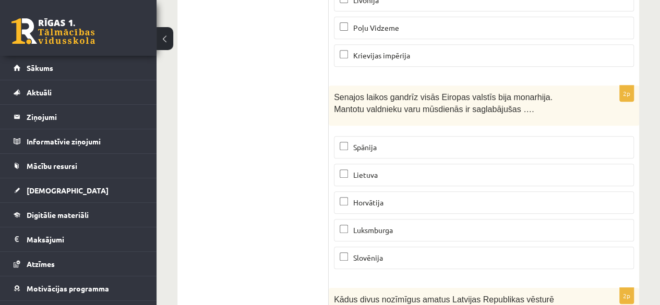
scroll to position [4175, 0]
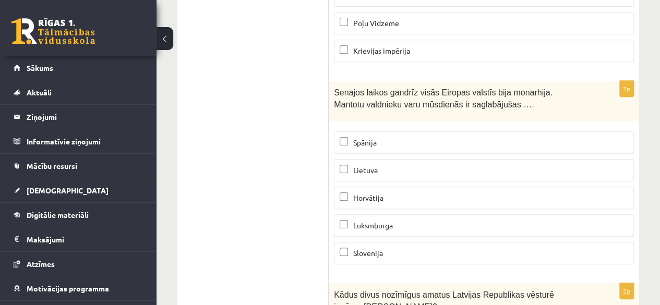
click at [393, 221] on span "Luksmburga" at bounding box center [373, 225] width 40 height 9
click at [394, 193] on p "Horvātija" at bounding box center [484, 198] width 289 height 11
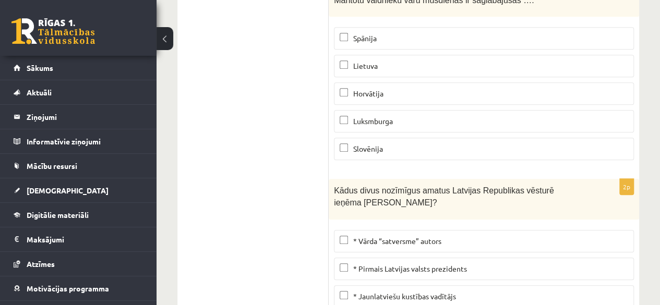
click at [387, 264] on p "* Pirmais Latvijas valsts prezidents" at bounding box center [484, 269] width 289 height 11
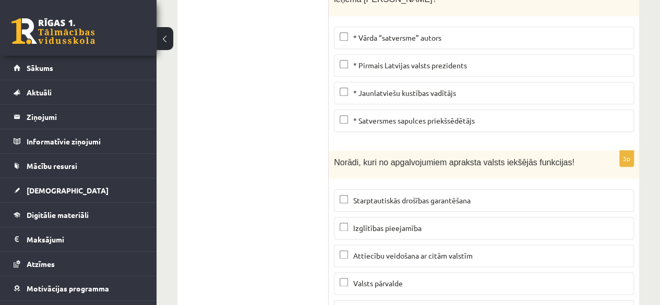
scroll to position [4488, 0]
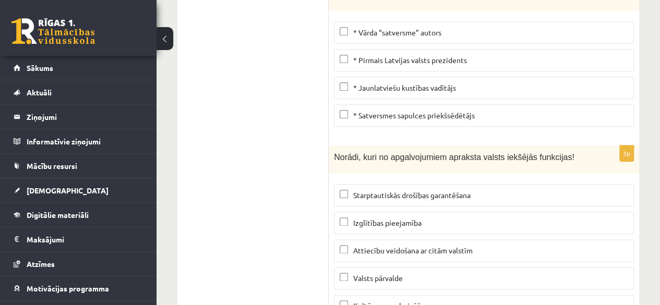
click at [393, 273] on span "Valsts pārvalde" at bounding box center [378, 277] width 50 height 9
click at [390, 301] on span "Kultūras popularizēšana" at bounding box center [392, 305] width 79 height 9
click at [395, 246] on span "Attiecību veidošana ar citām valstīm" at bounding box center [412, 250] width 119 height 9
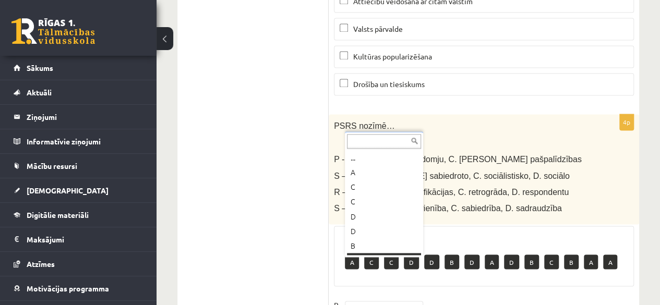
scroll to position [13, 0]
click at [346, 159] on ul "... A C C D D B D A D B C B A A" at bounding box center [383, 203] width 76 height 104
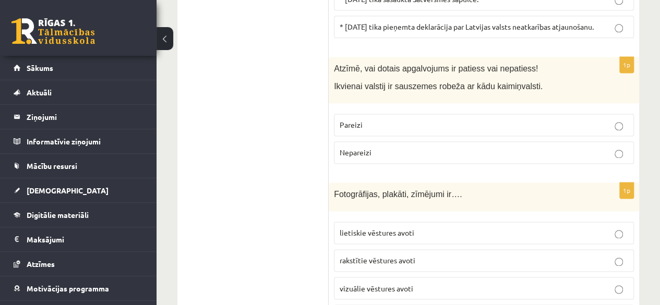
scroll to position [77, 0]
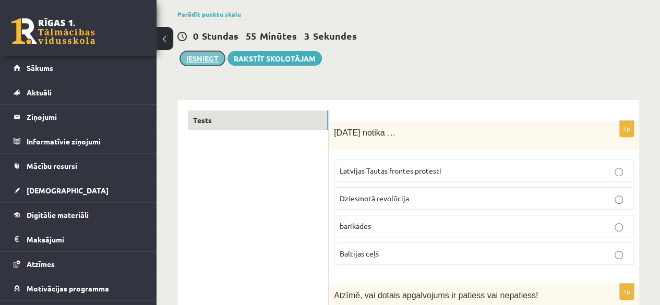
click at [192, 56] on button "Iesniegt" at bounding box center [202, 58] width 45 height 15
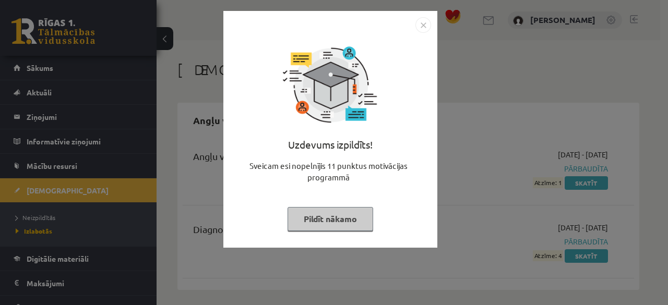
click at [319, 226] on button "Pildīt nākamo" at bounding box center [331, 219] width 86 height 24
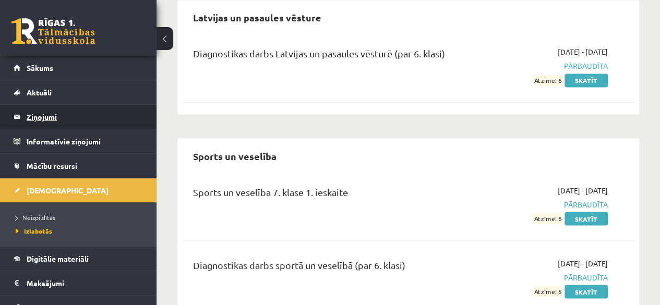
scroll to position [815, 0]
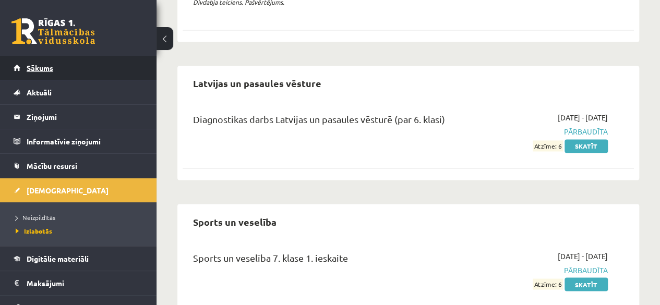
click at [48, 63] on span "Sākums" at bounding box center [40, 67] width 27 height 9
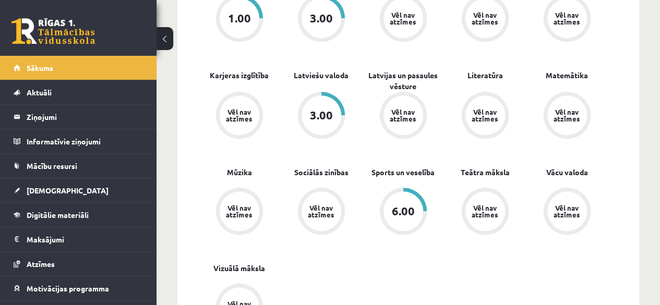
scroll to position [365, 0]
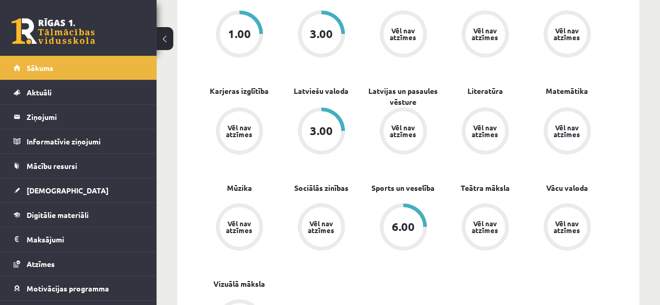
click at [405, 138] on div "Vēl nav atzīmes" at bounding box center [403, 131] width 29 height 14
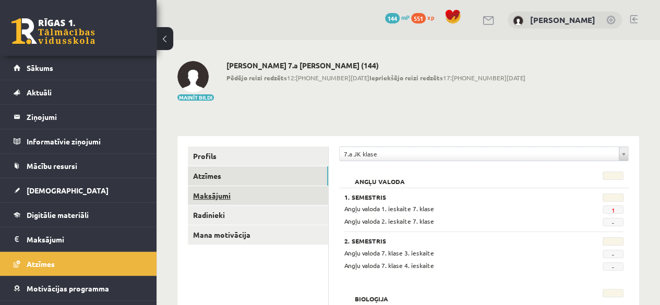
click at [224, 201] on link "Maksājumi" at bounding box center [258, 195] width 140 height 19
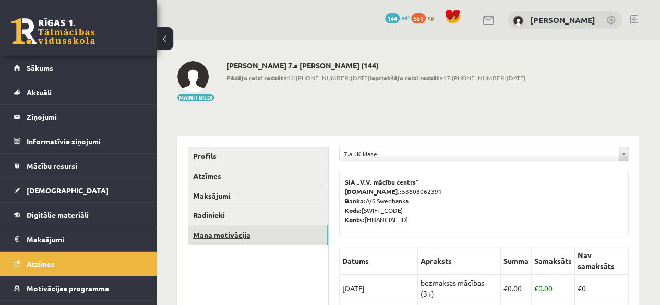
click at [258, 232] on link "Mana motivācija" at bounding box center [258, 234] width 140 height 19
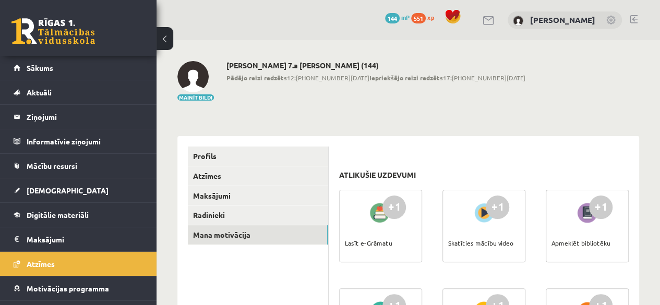
click at [631, 22] on link at bounding box center [634, 19] width 8 height 8
